Goal: Task Accomplishment & Management: Manage account settings

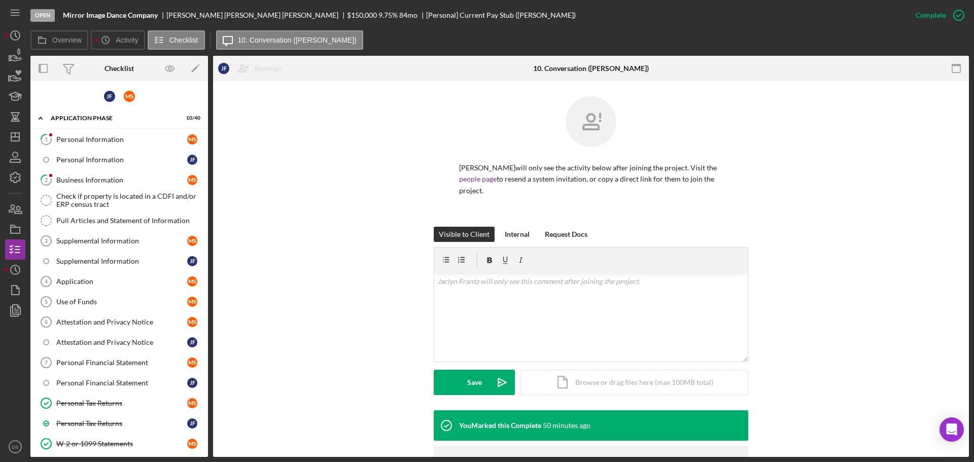
scroll to position [101, 0]
click at [128, 101] on div "M S" at bounding box center [129, 96] width 11 height 11
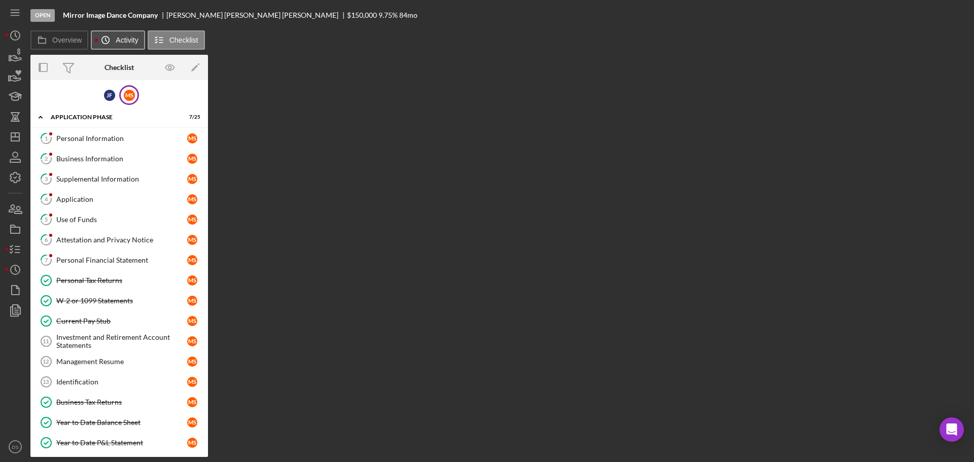
click at [134, 41] on label "Activity" at bounding box center [127, 40] width 22 height 8
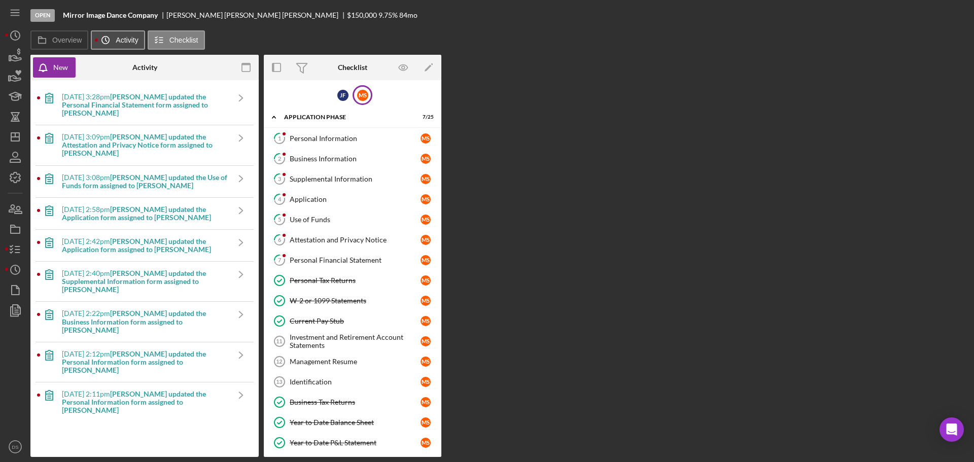
click at [125, 41] on label "Activity" at bounding box center [127, 40] width 22 height 8
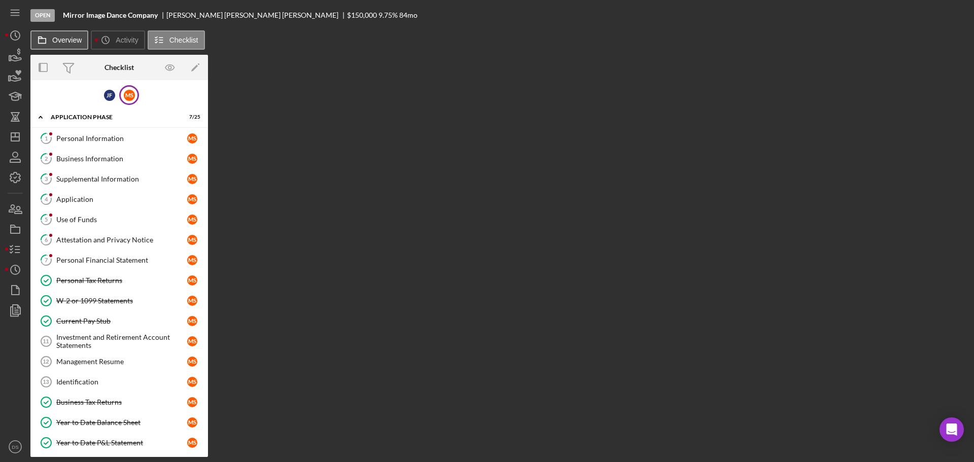
click at [69, 41] on label "Overview" at bounding box center [66, 40] width 29 height 8
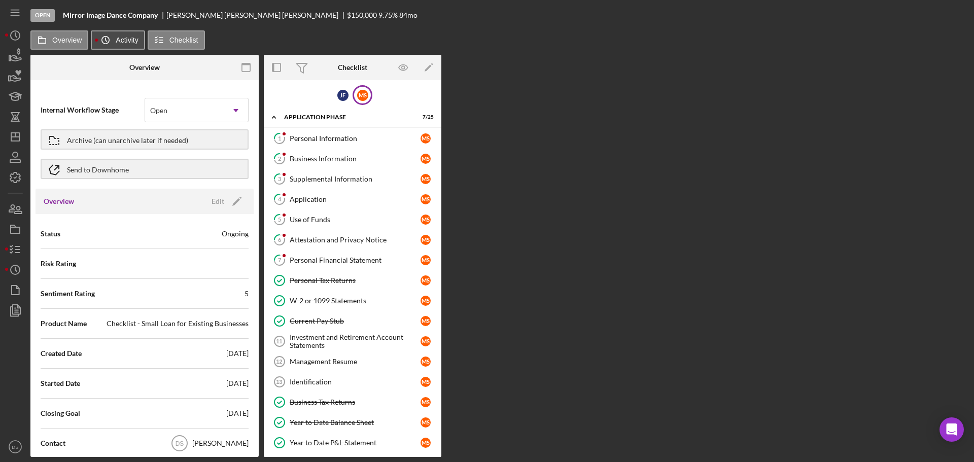
click at [128, 44] on label "Activity" at bounding box center [127, 40] width 22 height 8
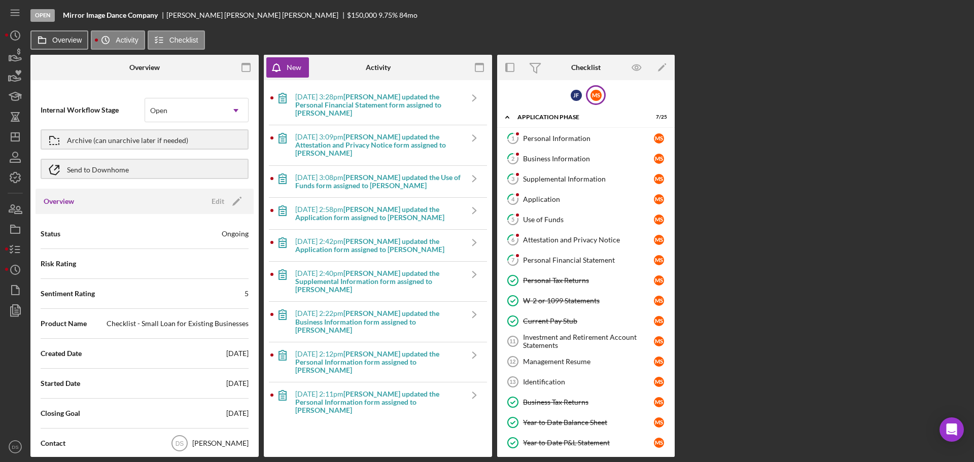
click at [76, 43] on label "Overview" at bounding box center [66, 40] width 29 height 8
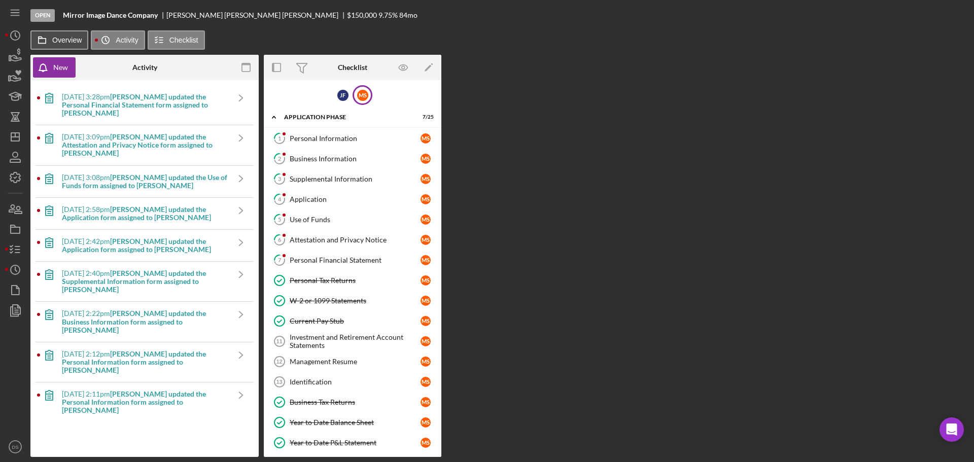
click at [76, 43] on label "Overview" at bounding box center [66, 40] width 29 height 8
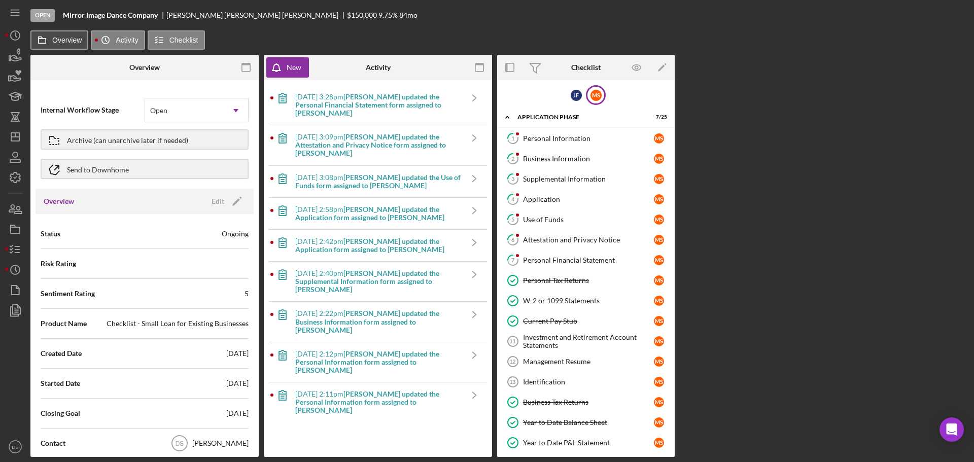
click at [77, 41] on label "Overview" at bounding box center [66, 40] width 29 height 8
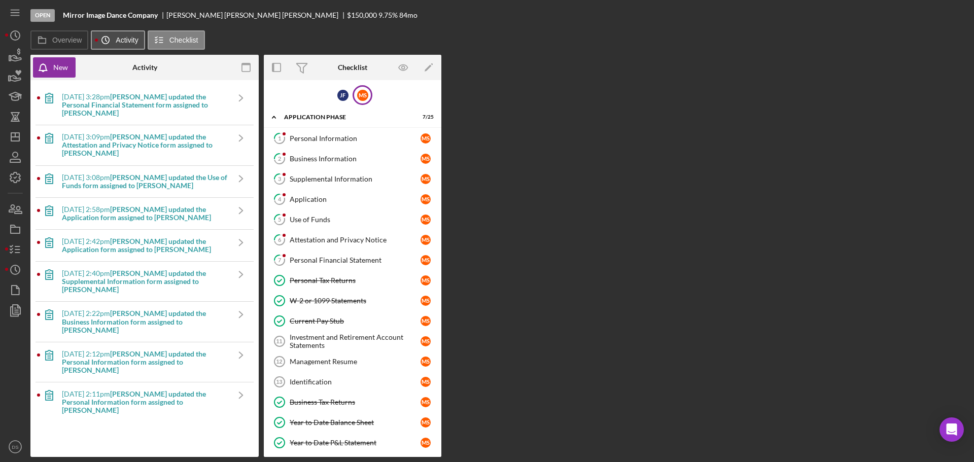
click at [105, 40] on icon "Icon/History" at bounding box center [105, 40] width 20 height 20
